Goal: Obtain resource: Download file/media

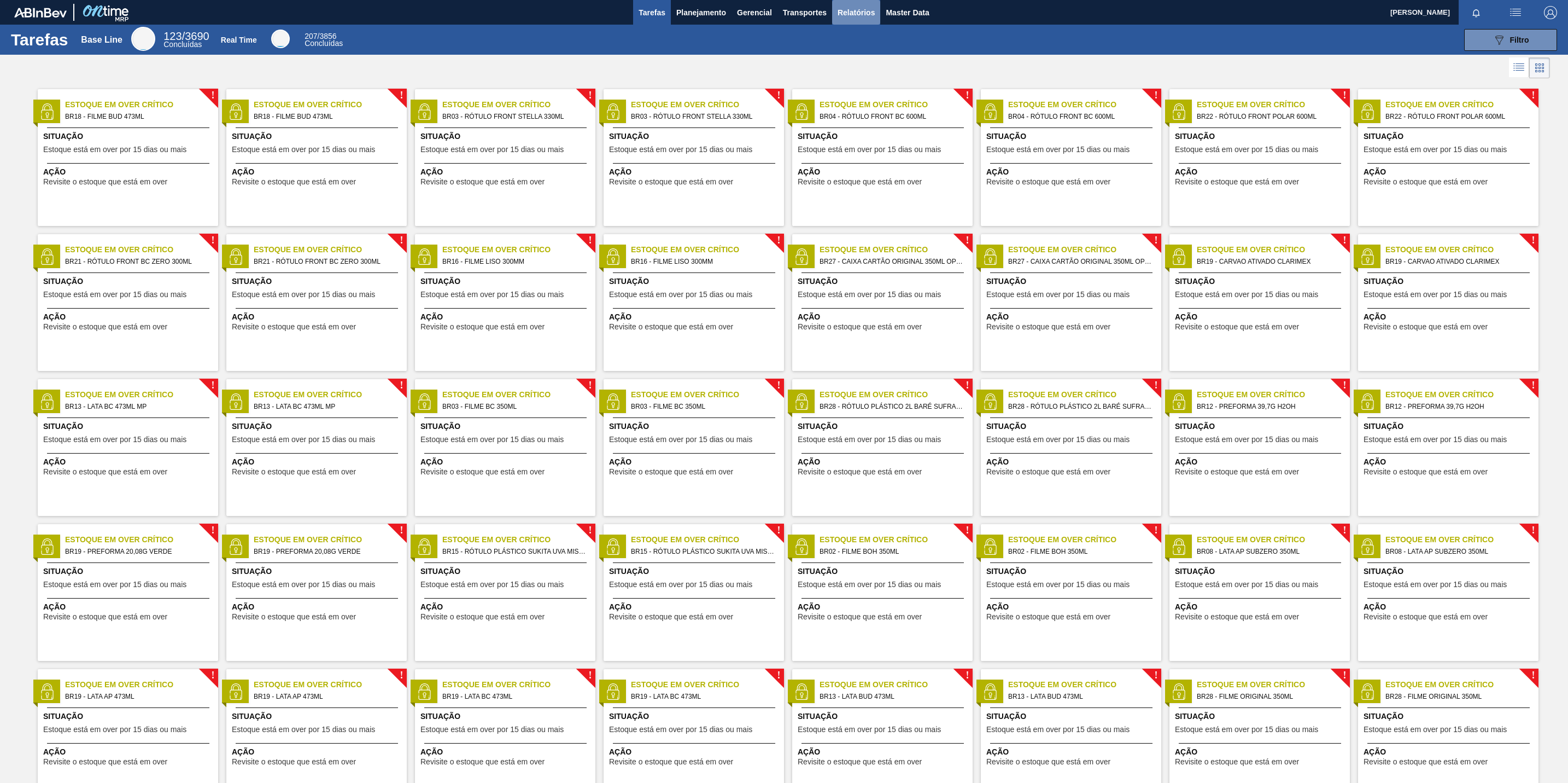
click at [850, 13] on span "Relatórios" at bounding box center [856, 12] width 38 height 13
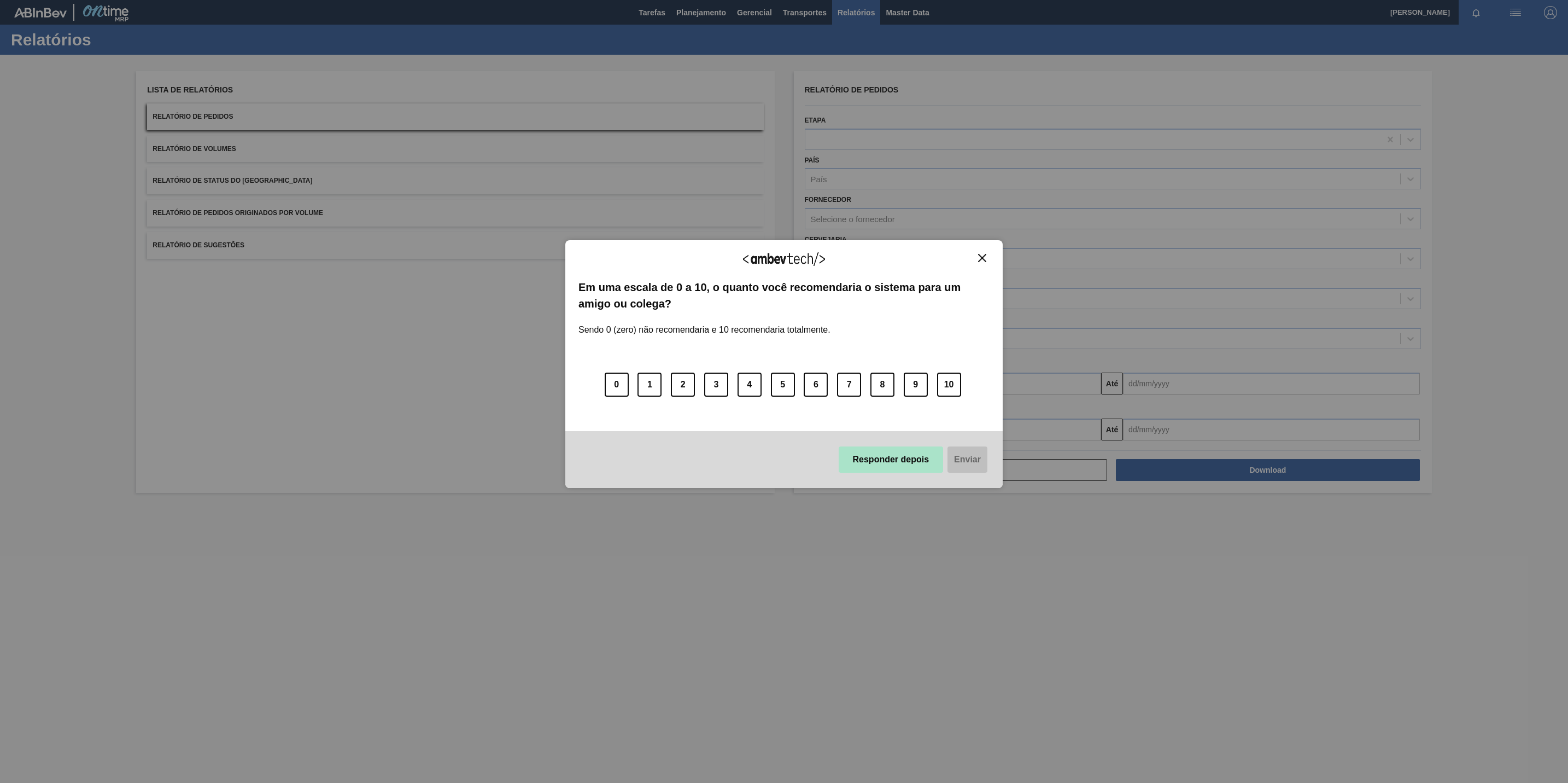
click at [913, 463] on button "Responder depois" at bounding box center [891, 459] width 105 height 26
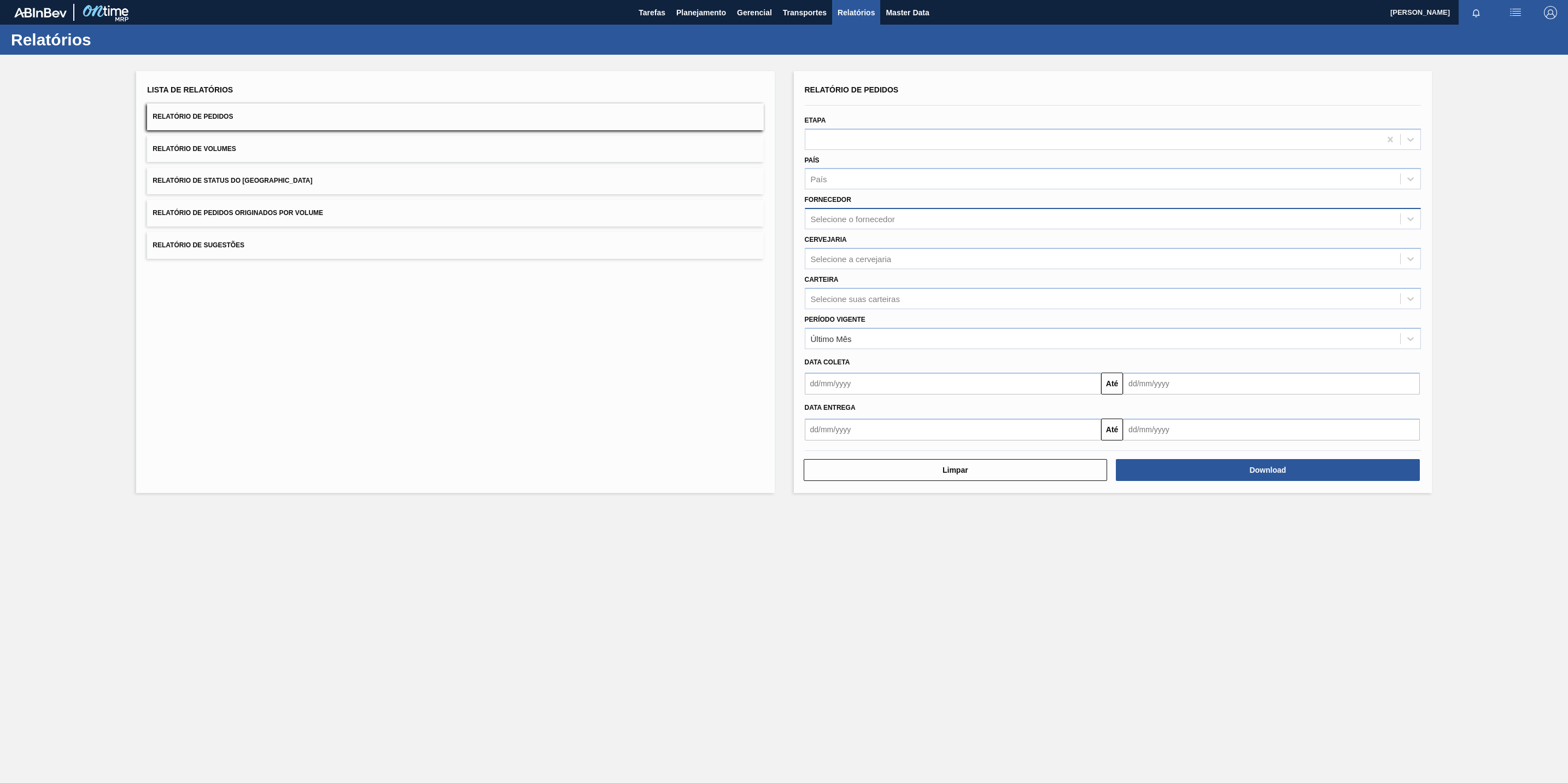
click at [953, 212] on div "Selecione o fornecedor" at bounding box center [1103, 218] width 595 height 16
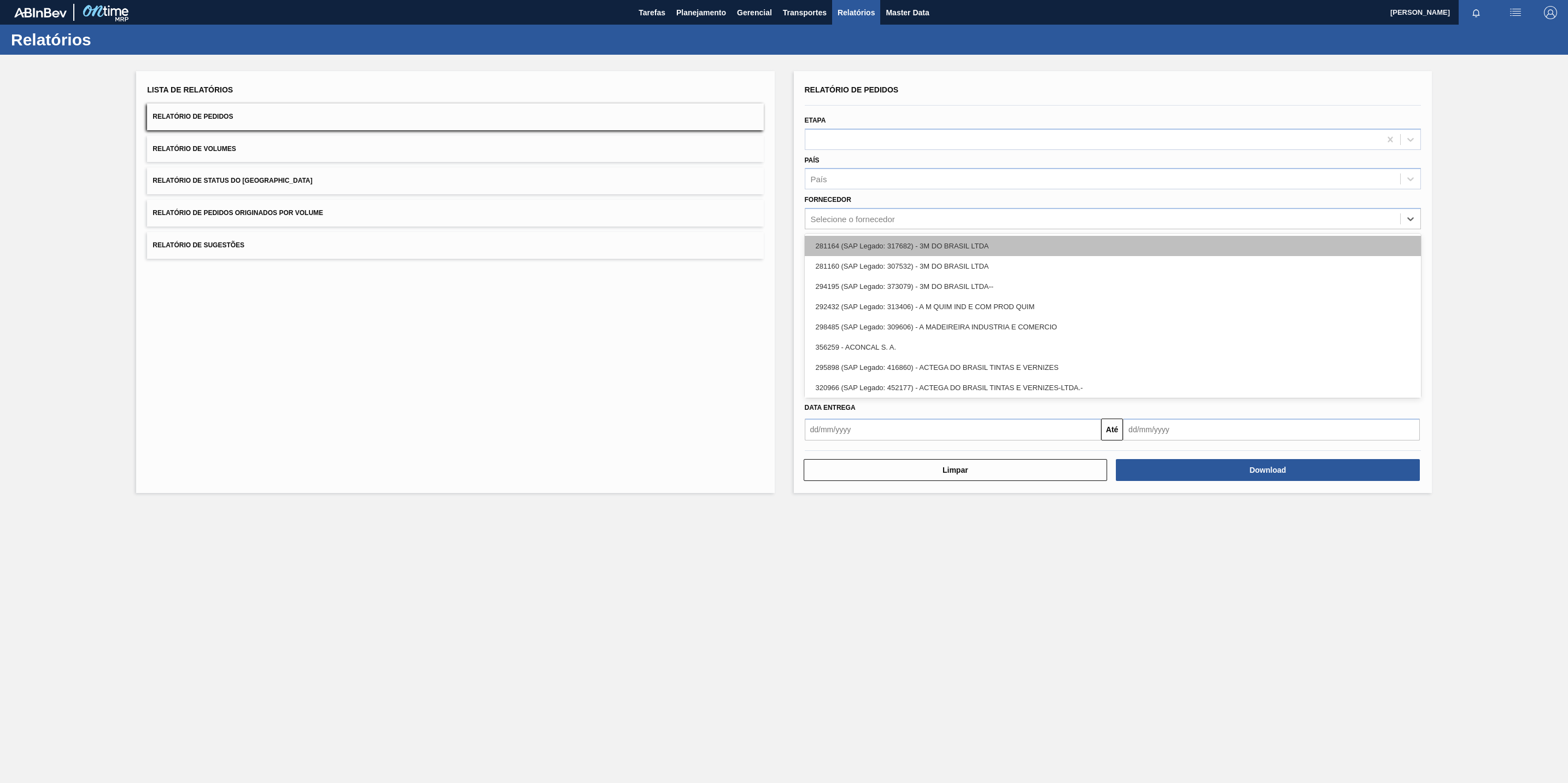
paste input "289877"
type input "289877"
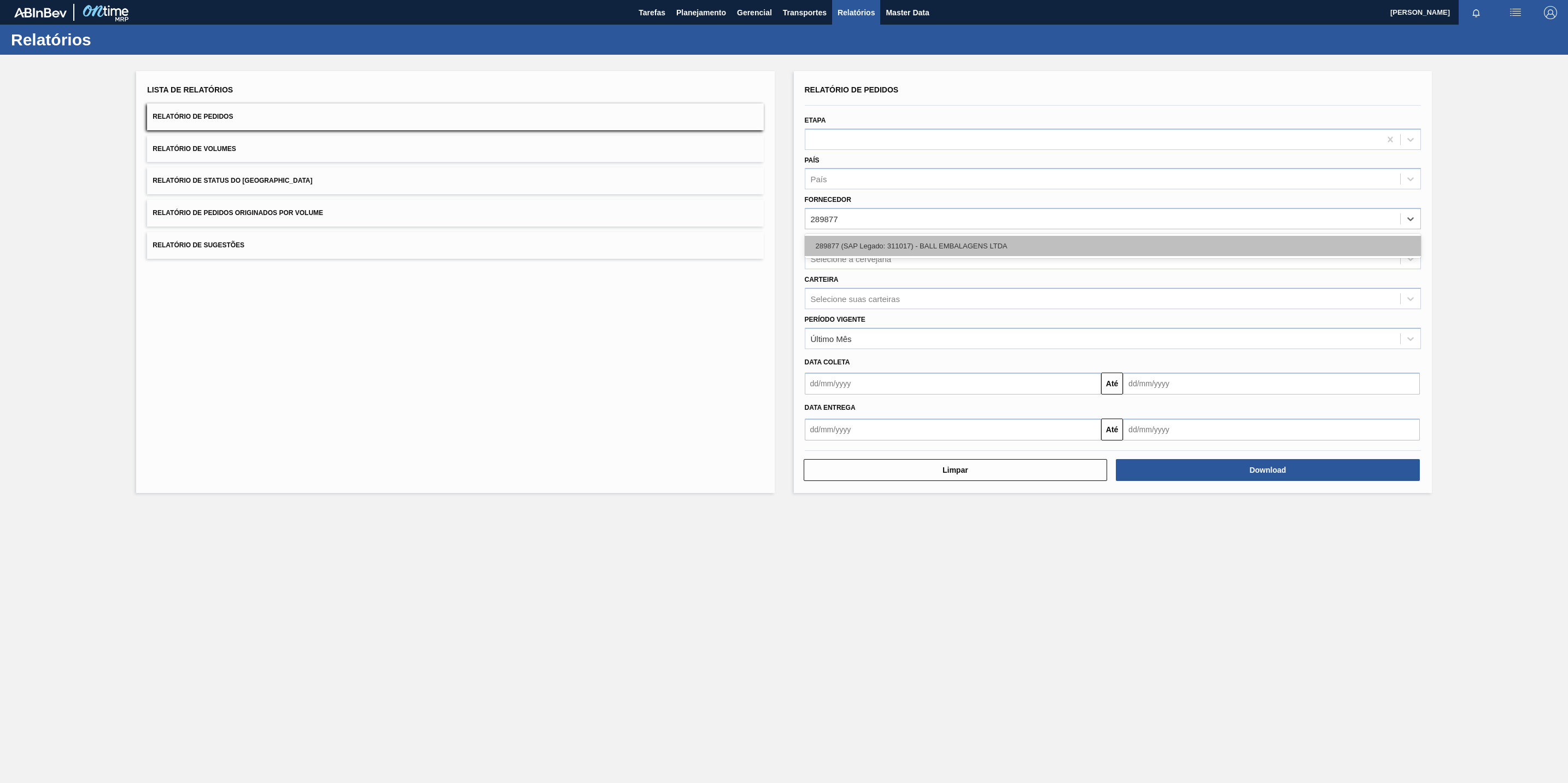
click at [927, 242] on div "289877 (SAP Legado: 311017) - BALL EMBALAGENS LTDA" at bounding box center [1113, 245] width 616 height 20
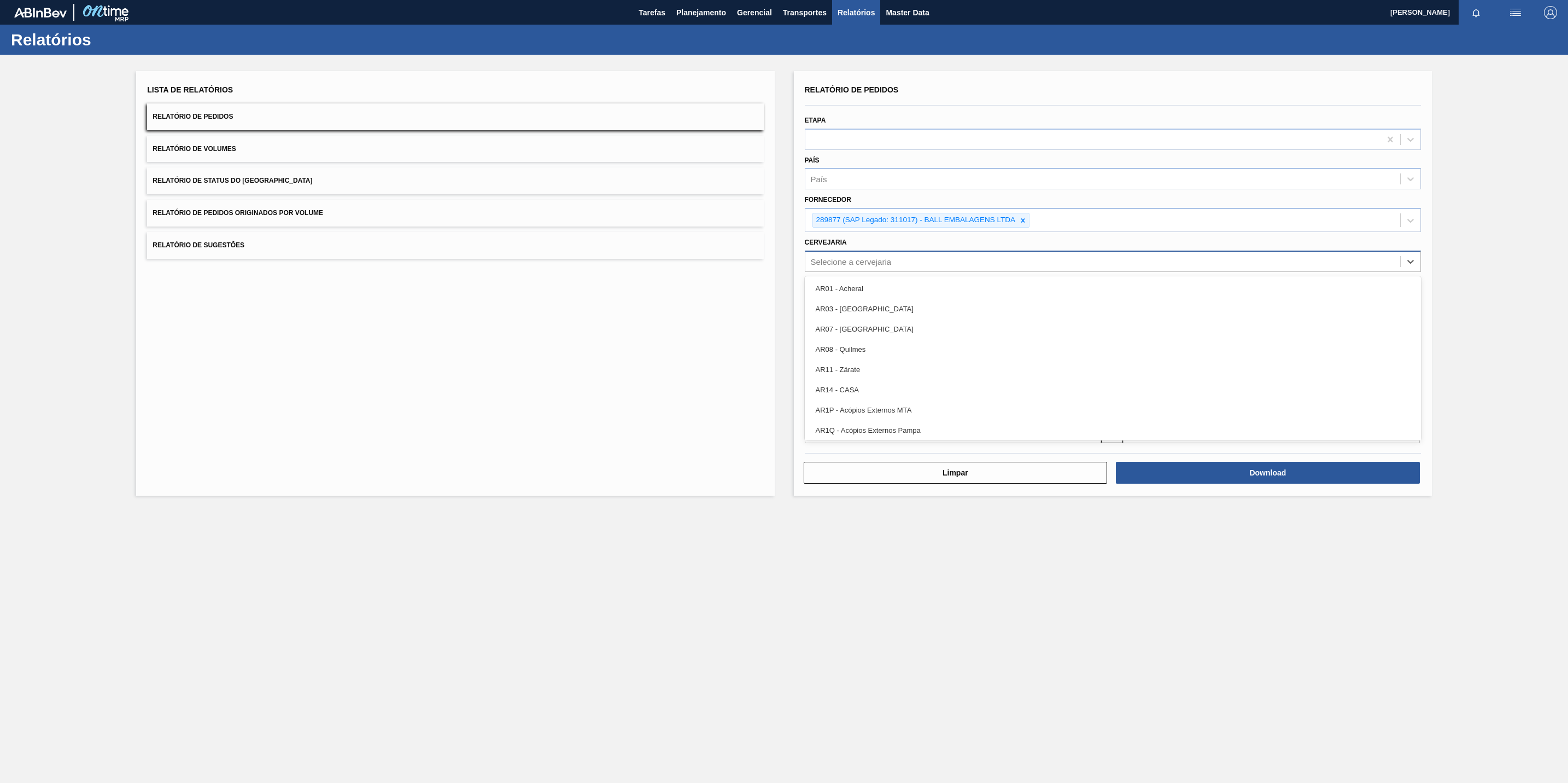
click at [891, 265] on div "Selecione a cervejaria" at bounding box center [851, 261] width 81 height 9
paste input "BR13"
type input "BR13"
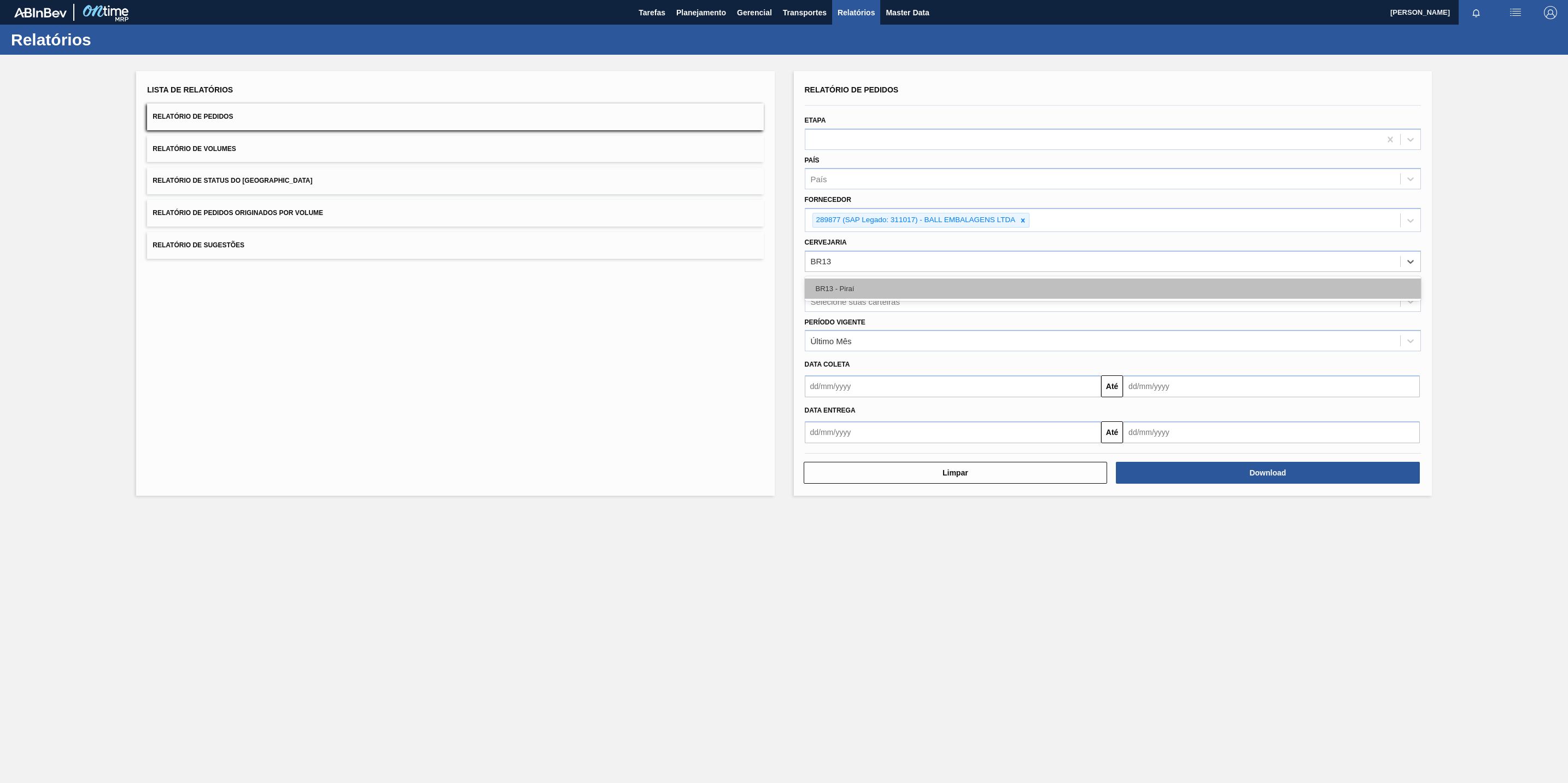
click at [853, 288] on div "BR13 - Piraí" at bounding box center [1113, 289] width 616 height 20
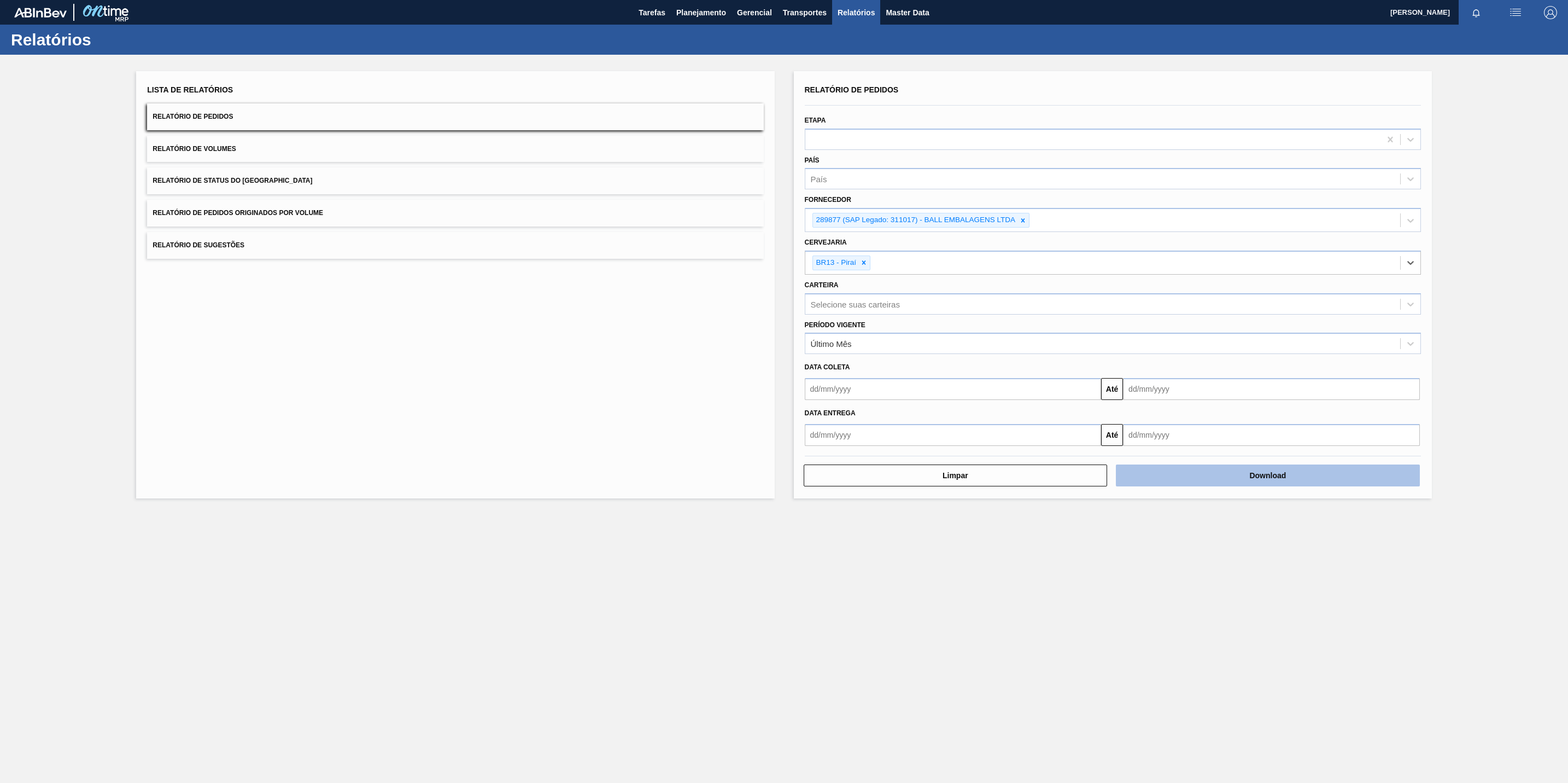
click at [1253, 474] on button "Download" at bounding box center [1268, 475] width 304 height 22
